Goal: Information Seeking & Learning: Learn about a topic

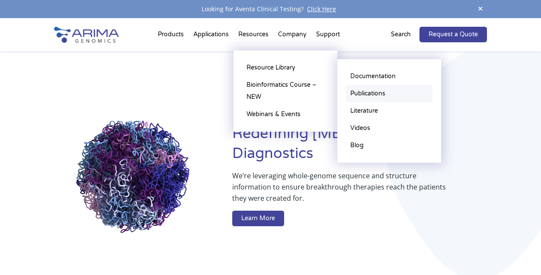
click at [367, 95] on link "Publications" at bounding box center [389, 93] width 86 height 17
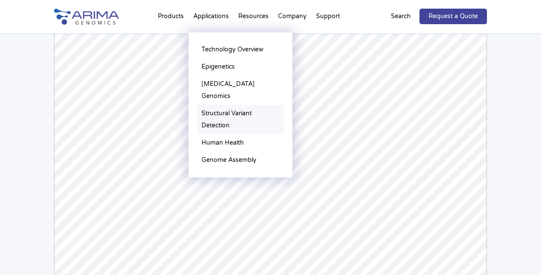
scroll to position [121, 0]
